Goal: Find specific page/section: Find specific page/section

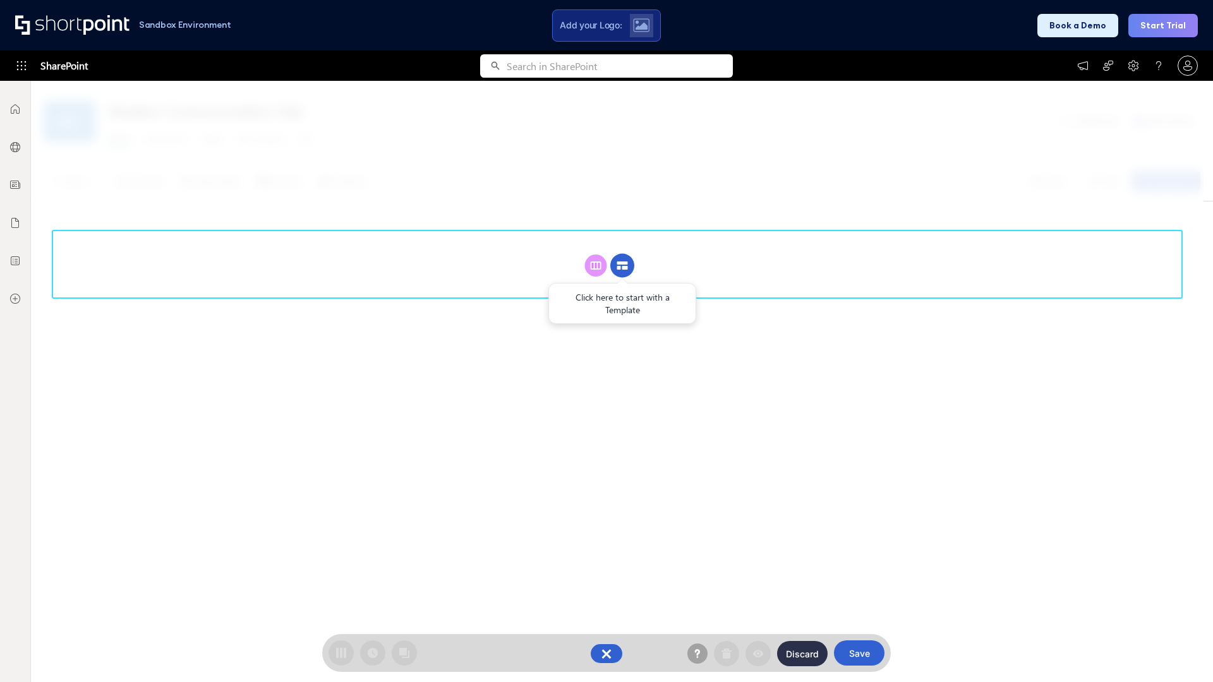
click at [622, 265] on circle at bounding box center [622, 266] width 24 height 24
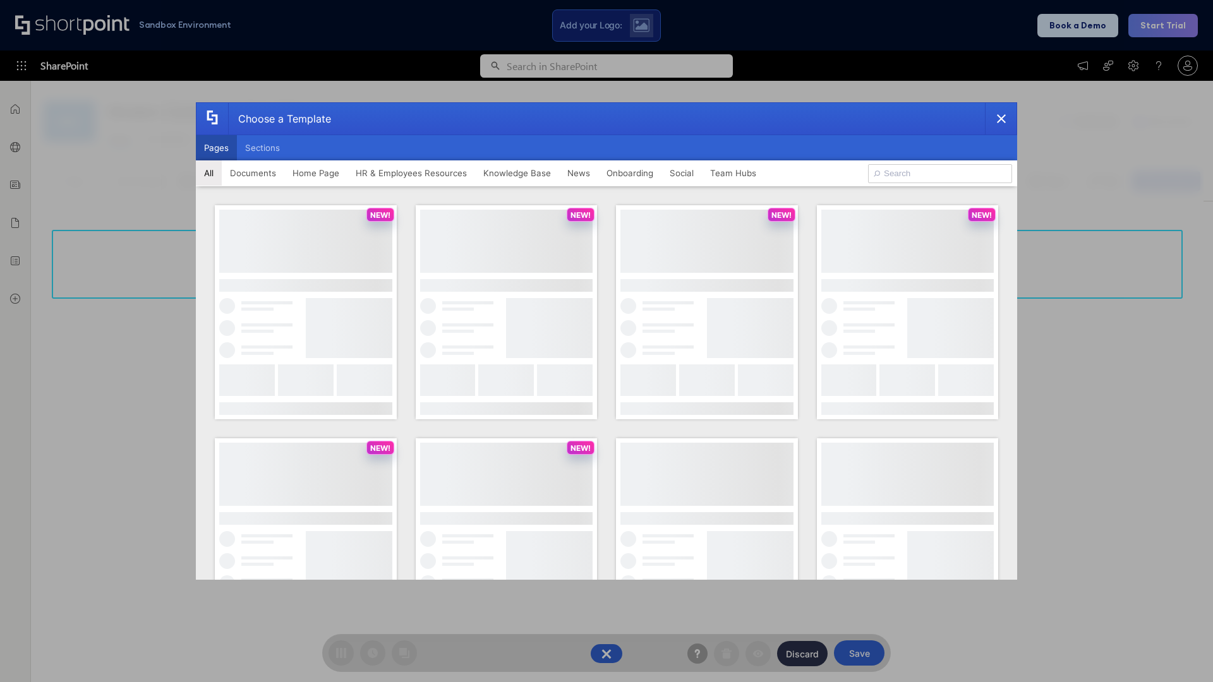
click at [216, 148] on button "Pages" at bounding box center [216, 147] width 41 height 25
type input "News Portal 4"
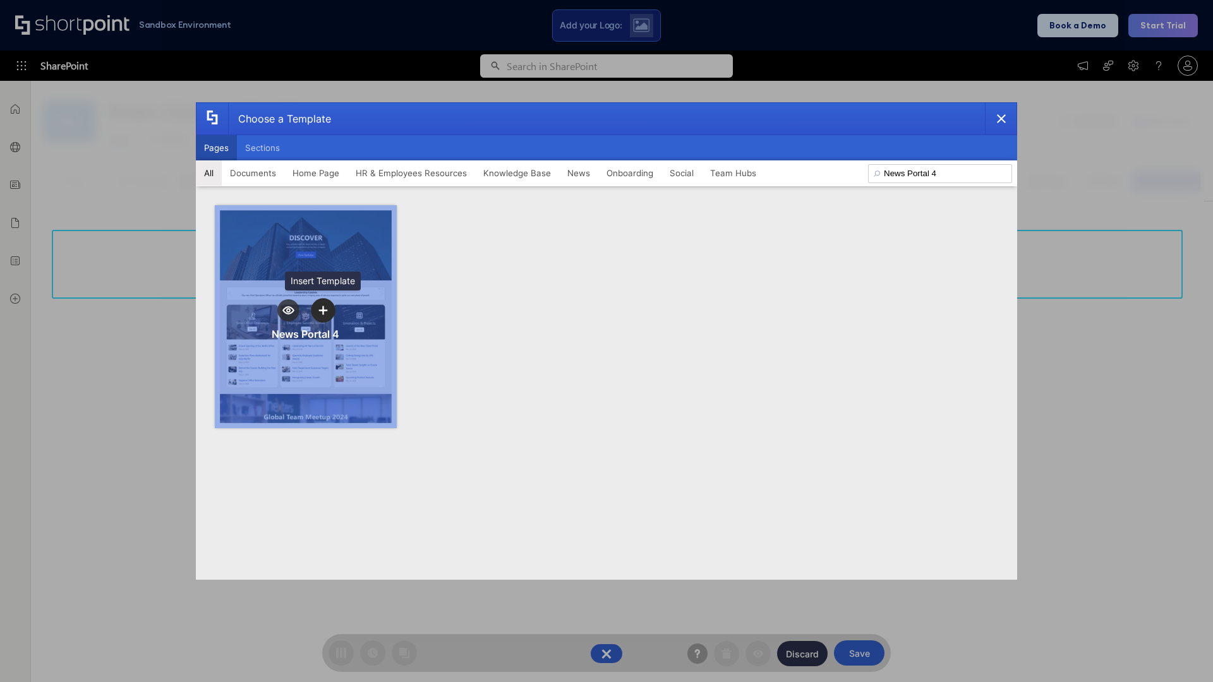
click at [323, 310] on icon "template selector" at bounding box center [322, 310] width 9 height 9
